Goal: Complete application form

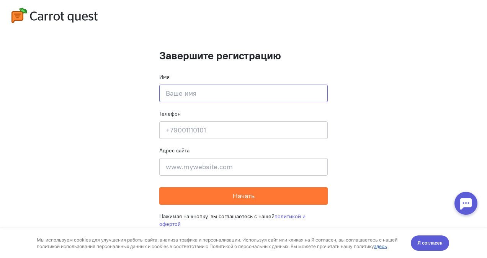
click at [181, 91] on input at bounding box center [243, 94] width 169 height 18
type input "[PERSON_NAME]"
type input "[PHONE_NUMBER]"
type input "[PERSON_NAME]"
click at [239, 170] on input at bounding box center [243, 167] width 169 height 18
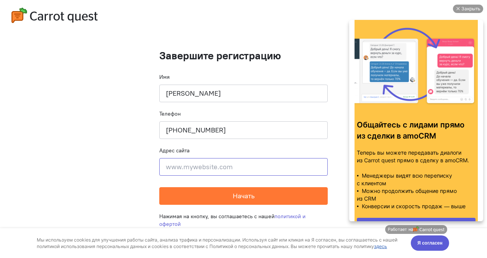
type input "M"
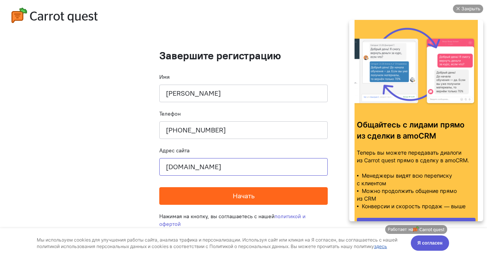
type input "[DOMAIN_NAME]"
click at [244, 190] on button "Начать" at bounding box center [243, 196] width 169 height 18
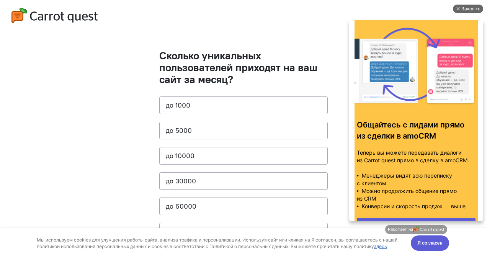
click at [468, 7] on div "Закрыть" at bounding box center [471, 9] width 19 height 8
